Goal: Task Accomplishment & Management: Manage account settings

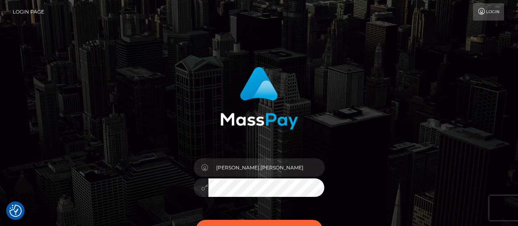
scroll to position [82, 0]
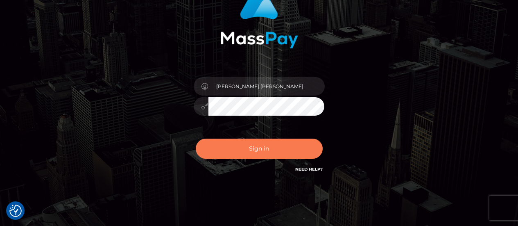
click at [255, 148] on button "Sign in" at bounding box center [259, 148] width 127 height 20
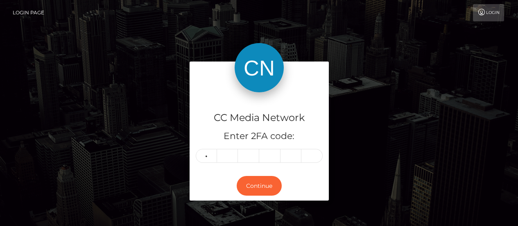
type input "2"
type input "5"
type input "9"
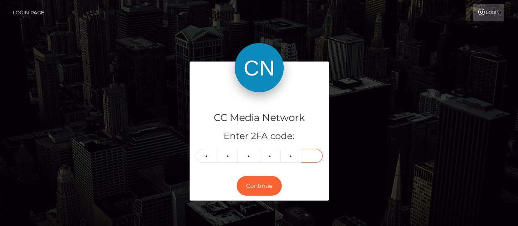
type input "0"
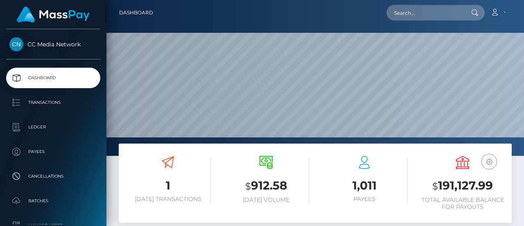
scroll to position [145, 123]
